Goal: Find specific page/section: Find specific page/section

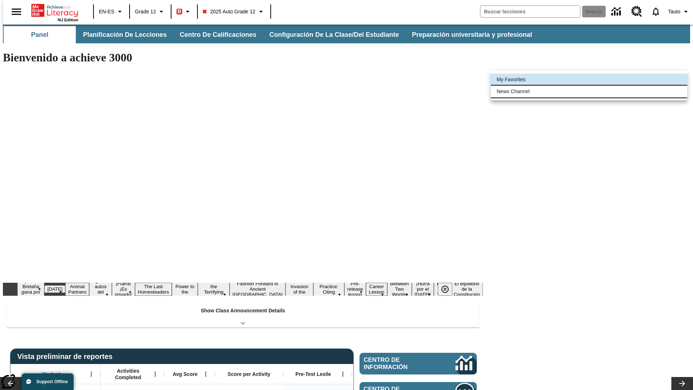
click at [589, 91] on li "News Channel" at bounding box center [589, 92] width 196 height 12
type input "120"
